Goal: Transaction & Acquisition: Book appointment/travel/reservation

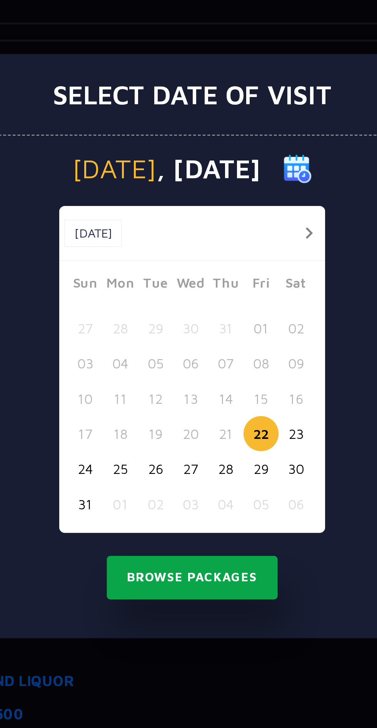
click at [199, 458] on button "Browse Packages" at bounding box center [188, 458] width 69 height 18
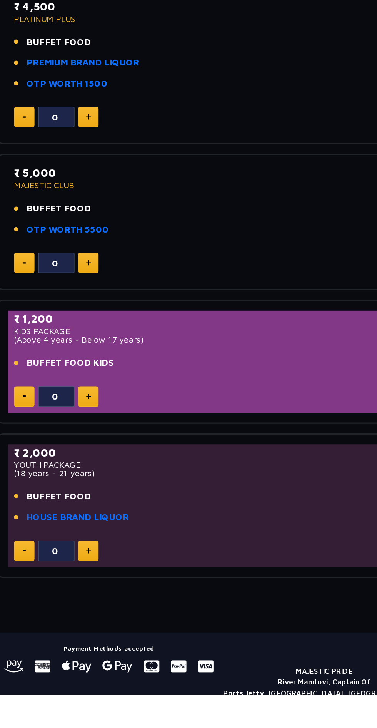
scroll to position [174, 0]
click at [109, 636] on img at bounding box center [108, 636] width 3 height 4
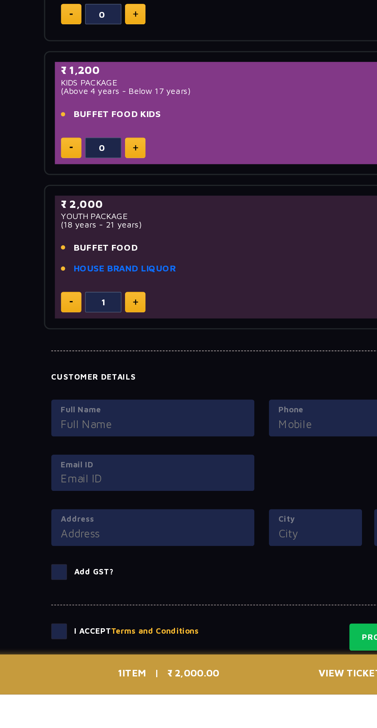
scroll to position [378, 0]
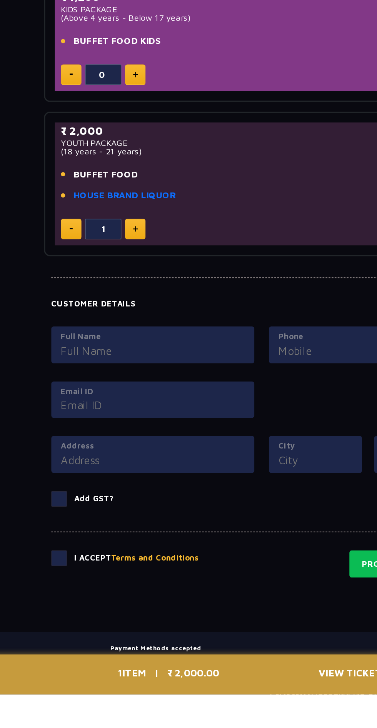
click at [108, 432] on img at bounding box center [108, 432] width 3 height 4
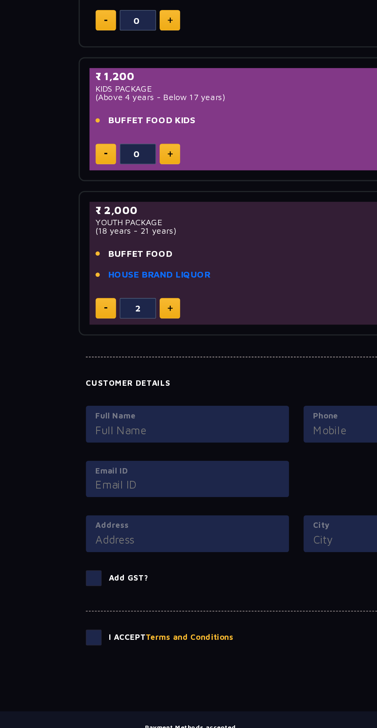
scroll to position [416, 0]
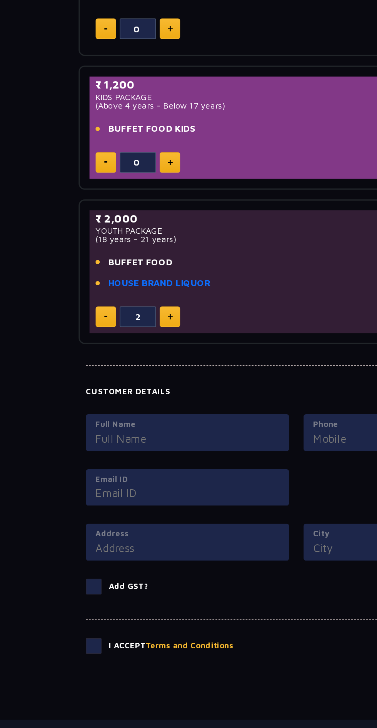
click at [67, 393] on img at bounding box center [67, 393] width 2 height 1
type input "1"
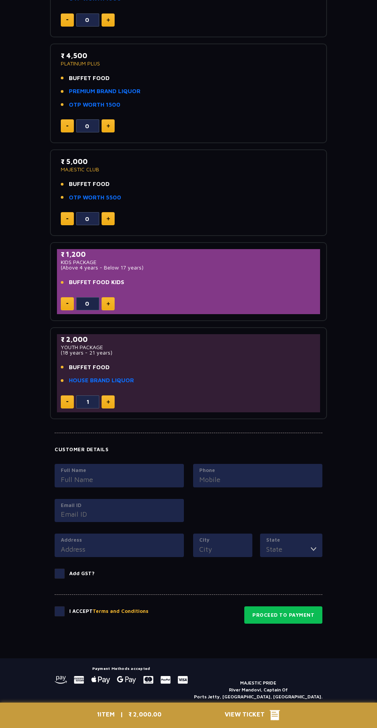
scroll to position [406, 0]
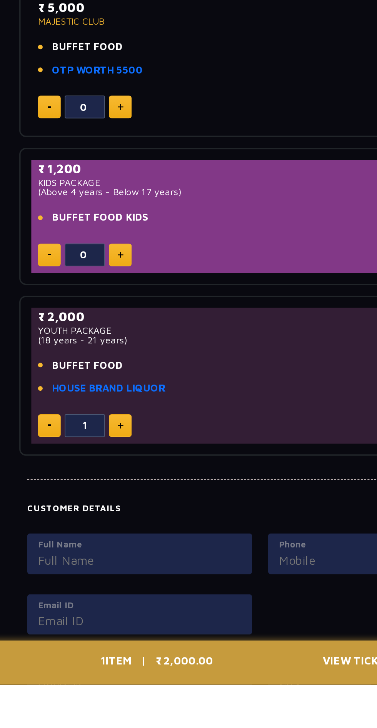
scroll to position [234, 0]
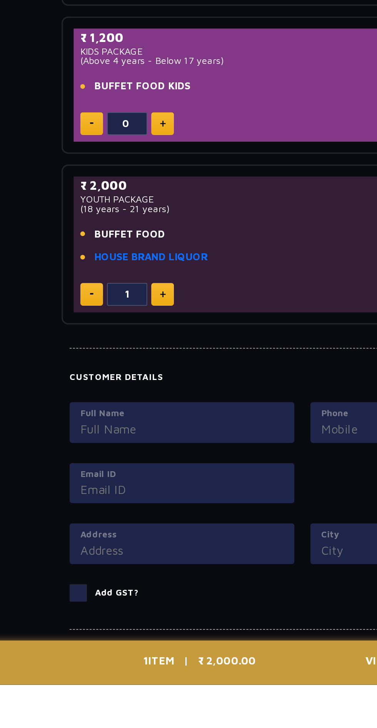
click at [130, 574] on label "Full Name" at bounding box center [119, 572] width 117 height 8
click at [130, 576] on input "Full Name" at bounding box center [119, 581] width 117 height 10
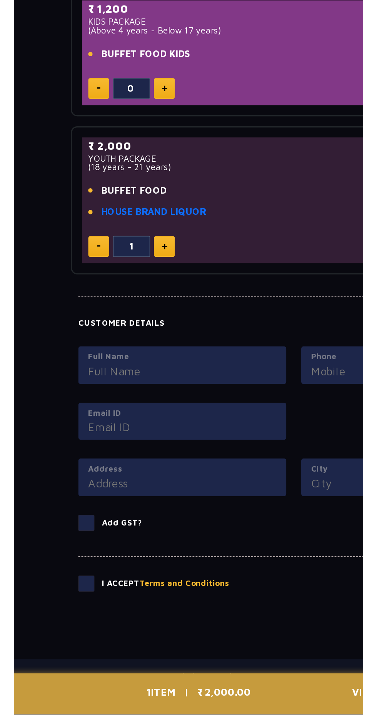
scroll to position [315, 0]
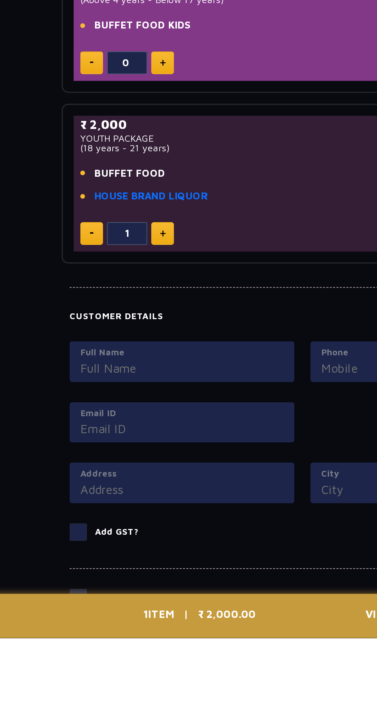
type input "Priyanshu Tanwar"
type input "Haily Mandi"
type input "Pataudi"
type input "Haryana"
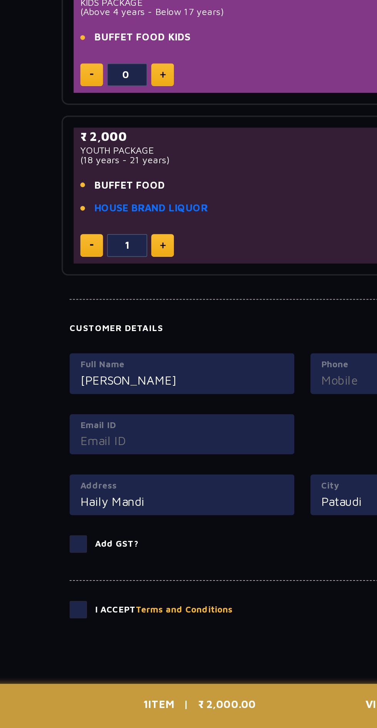
scroll to position [361, 0]
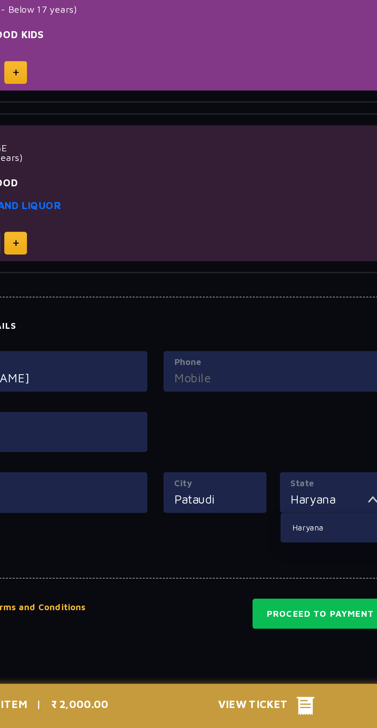
click at [283, 529] on input "Phone" at bounding box center [257, 526] width 117 height 10
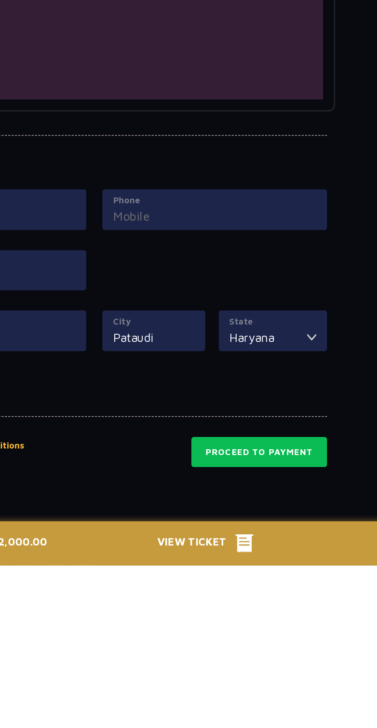
click at [315, 618] on div "Customer Details Full Name Priyanshu Tanwar Phone Email ID Address Haily Mandi …" at bounding box center [189, 564] width 268 height 141
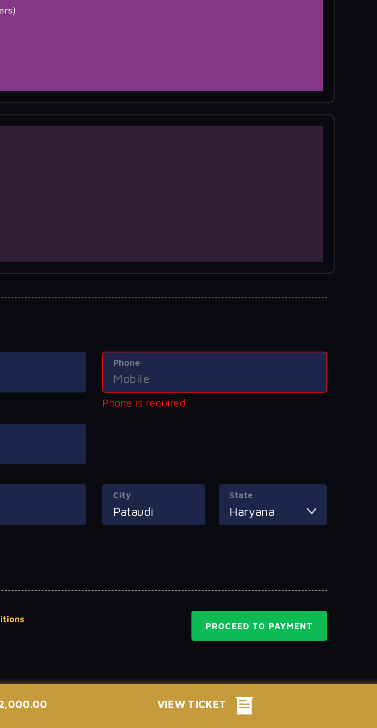
click at [282, 518] on label "Phone" at bounding box center [257, 518] width 117 height 8
click at [282, 522] on input "Phone" at bounding box center [257, 527] width 117 height 10
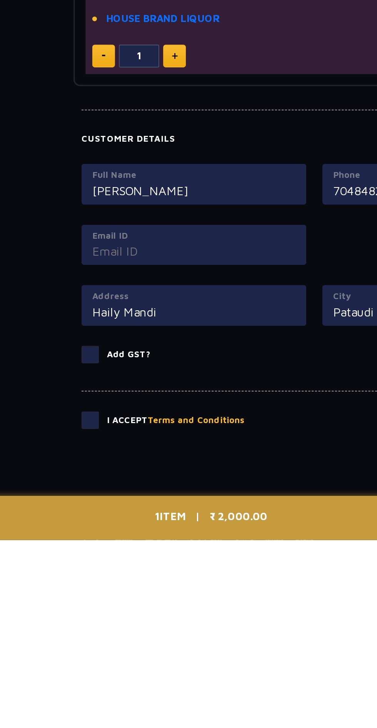
type input "7048482820"
click at [143, 560] on input "Email ID" at bounding box center [119, 561] width 117 height 10
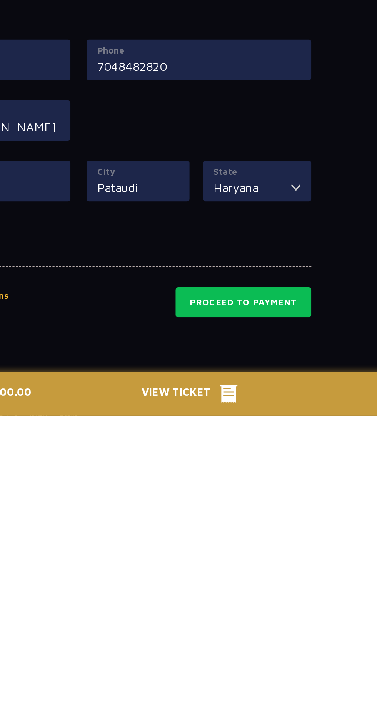
type input "priyanshutawar@gmail.com"
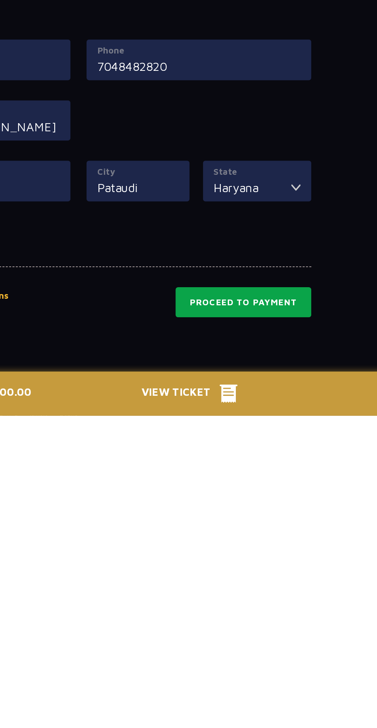
click at [295, 661] on button "Proceed to Payment" at bounding box center [283, 663] width 78 height 18
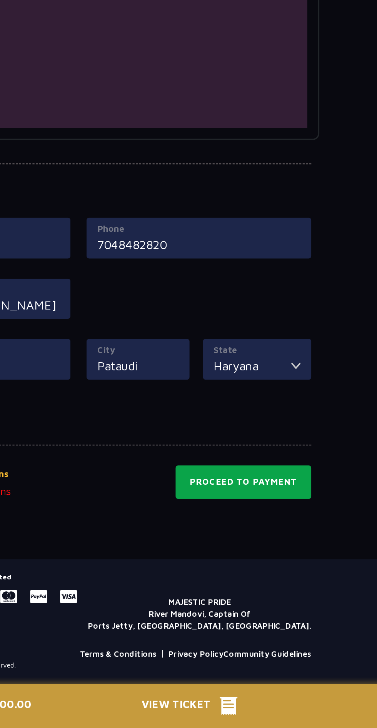
scroll to position [439, 0]
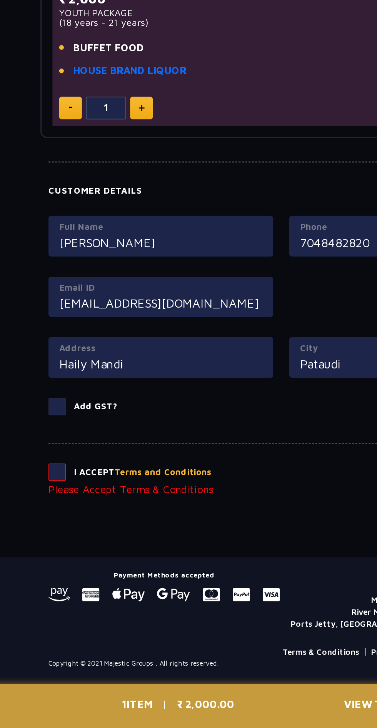
click at [57, 581] on span at bounding box center [60, 581] width 10 height 10
click at [0, 0] on input "checkbox" at bounding box center [0, 0] width 0 height 0
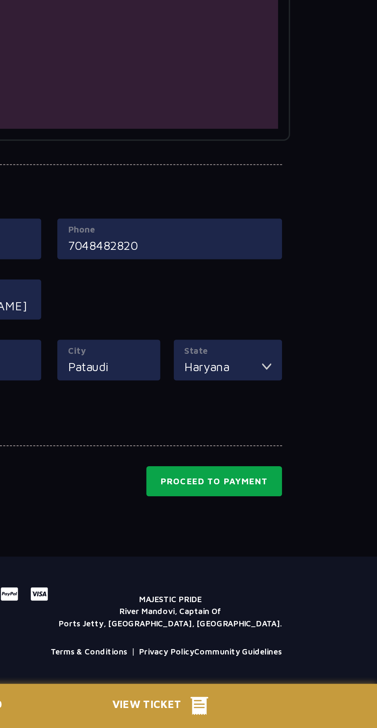
click at [297, 586] on button "Proceed to Payment" at bounding box center [283, 586] width 78 height 18
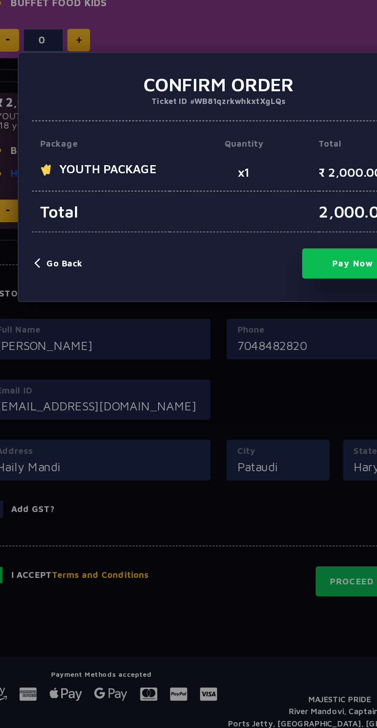
scroll to position [427, 0]
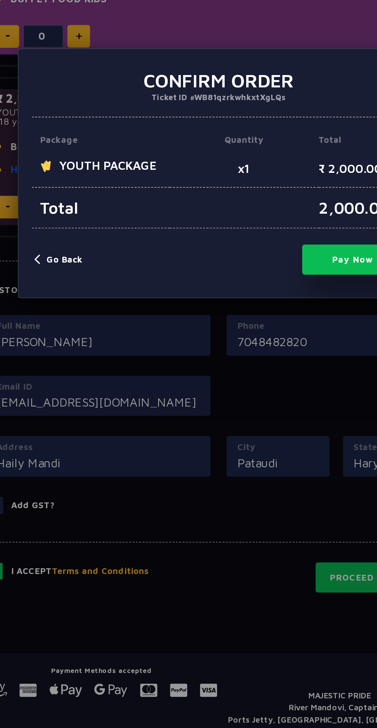
click at [95, 413] on button "Go Back" at bounding box center [97, 414] width 28 height 8
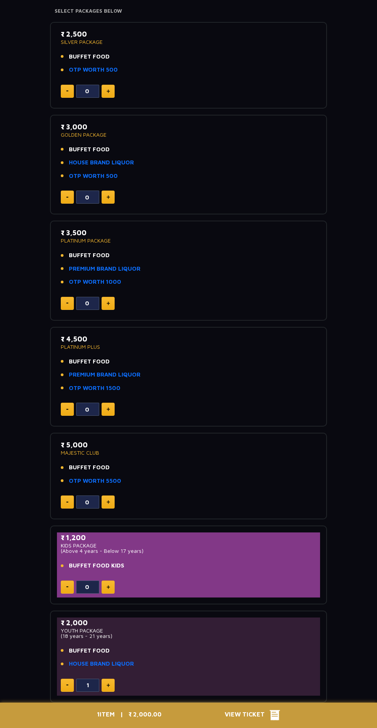
scroll to position [125, 0]
